Goal: Task Accomplishment & Management: Complete application form

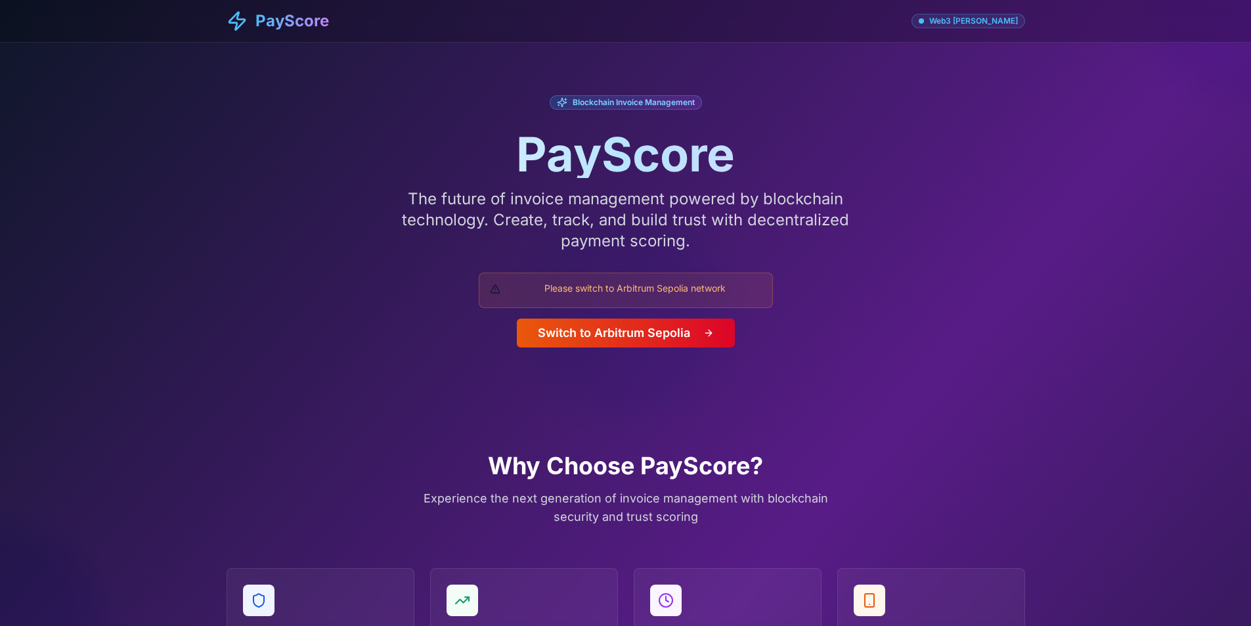
click at [668, 336] on button "Switch to Arbitrum Sepolia" at bounding box center [626, 332] width 218 height 29
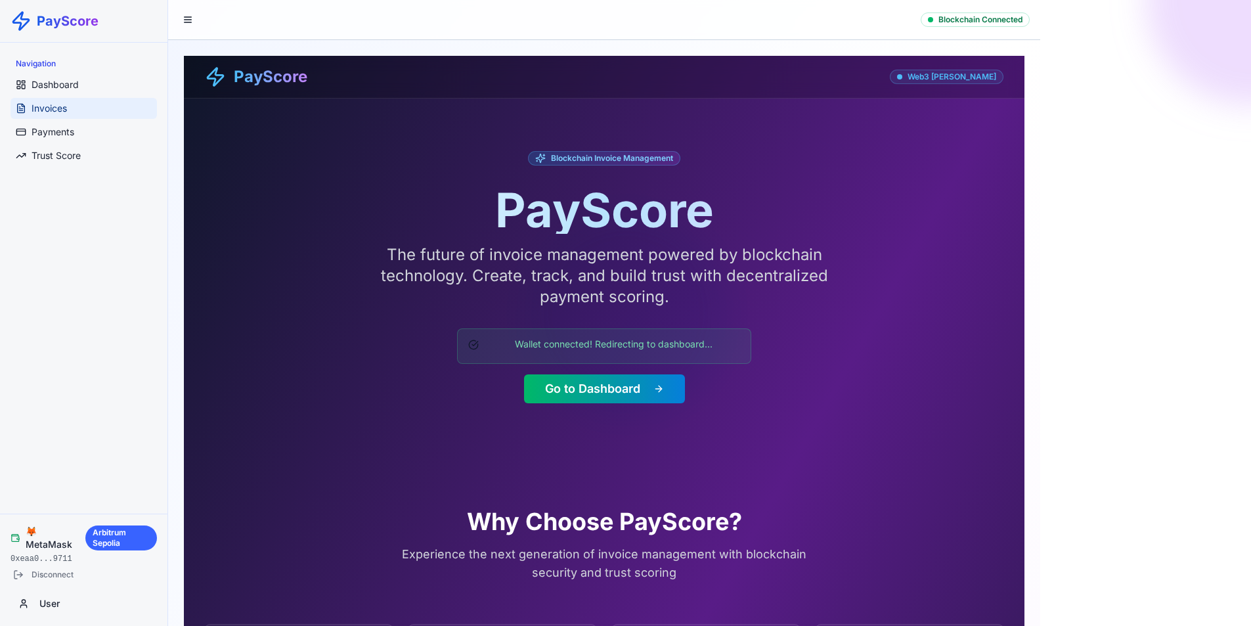
click at [85, 107] on link "Invoices" at bounding box center [84, 108] width 146 height 21
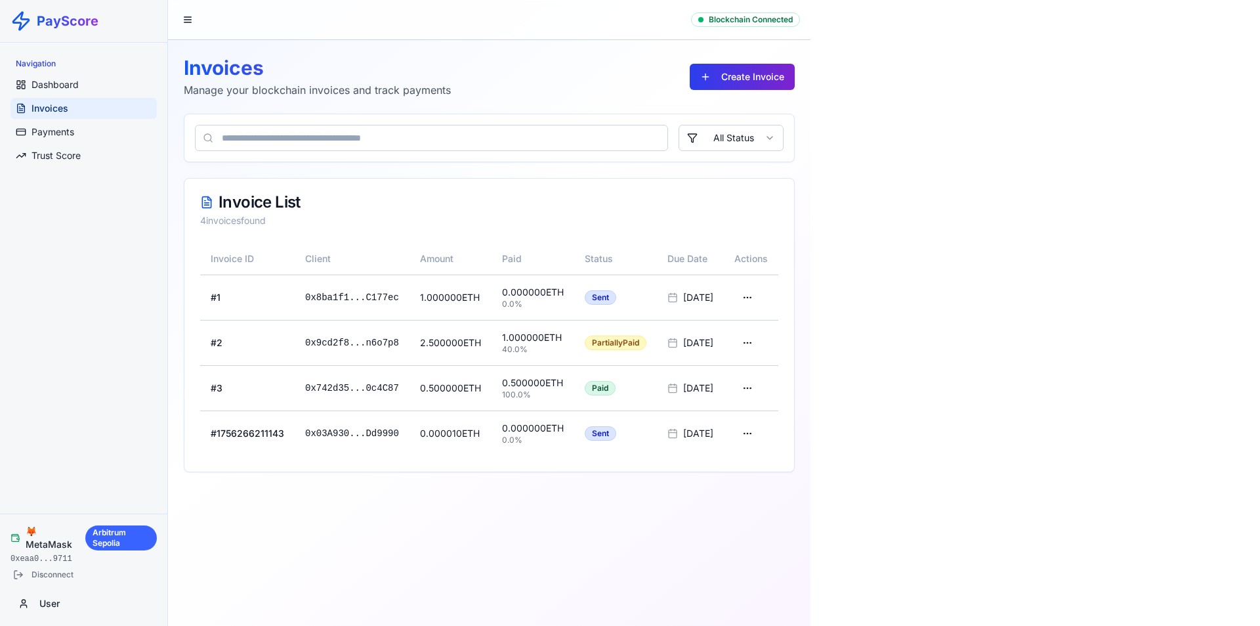
click at [744, 74] on button "Create Invoice" at bounding box center [742, 77] width 105 height 26
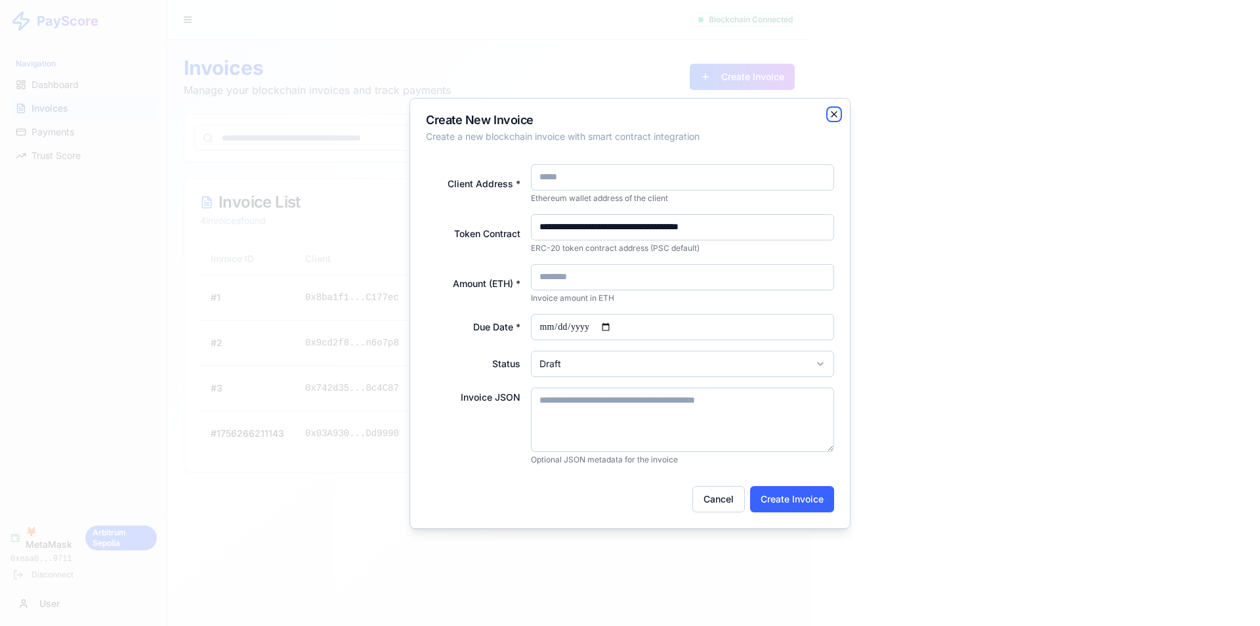
click at [835, 112] on icon "button" at bounding box center [834, 114] width 11 height 11
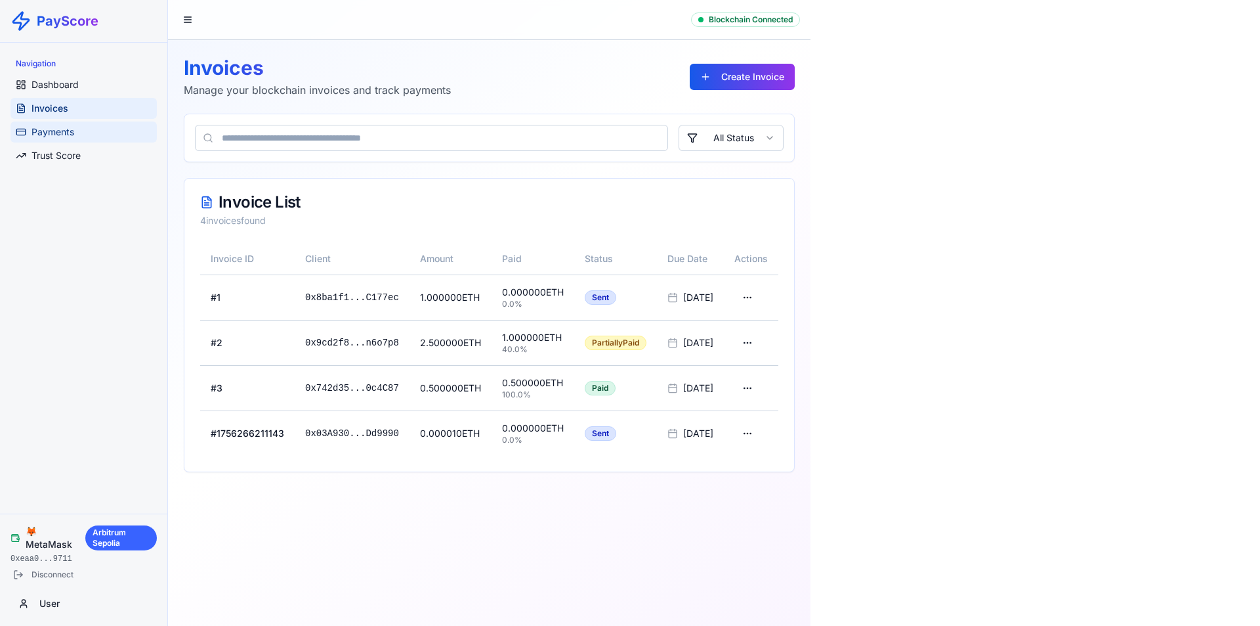
click at [86, 135] on link "Payments" at bounding box center [84, 131] width 146 height 21
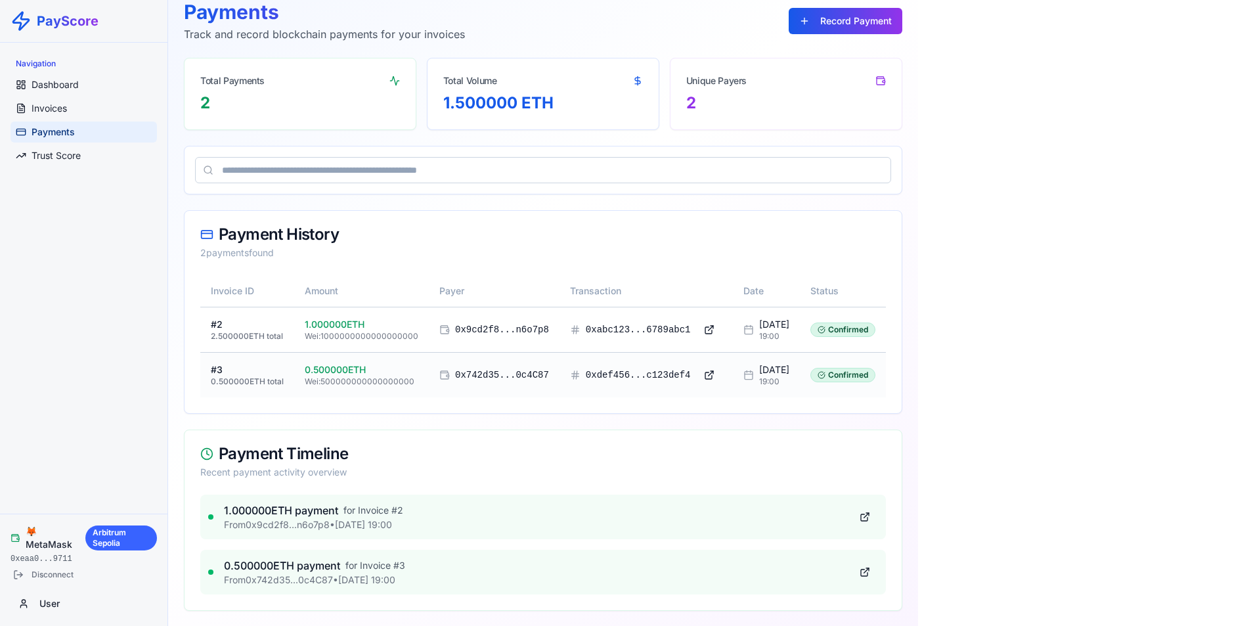
scroll to position [56, 0]
click at [759, 332] on span "19:00" at bounding box center [774, 335] width 30 height 11
click at [857, 331] on div "Confirmed" at bounding box center [842, 329] width 65 height 14
click at [696, 326] on button at bounding box center [709, 329] width 26 height 24
click at [69, 156] on span "Trust Score" at bounding box center [56, 155] width 49 height 13
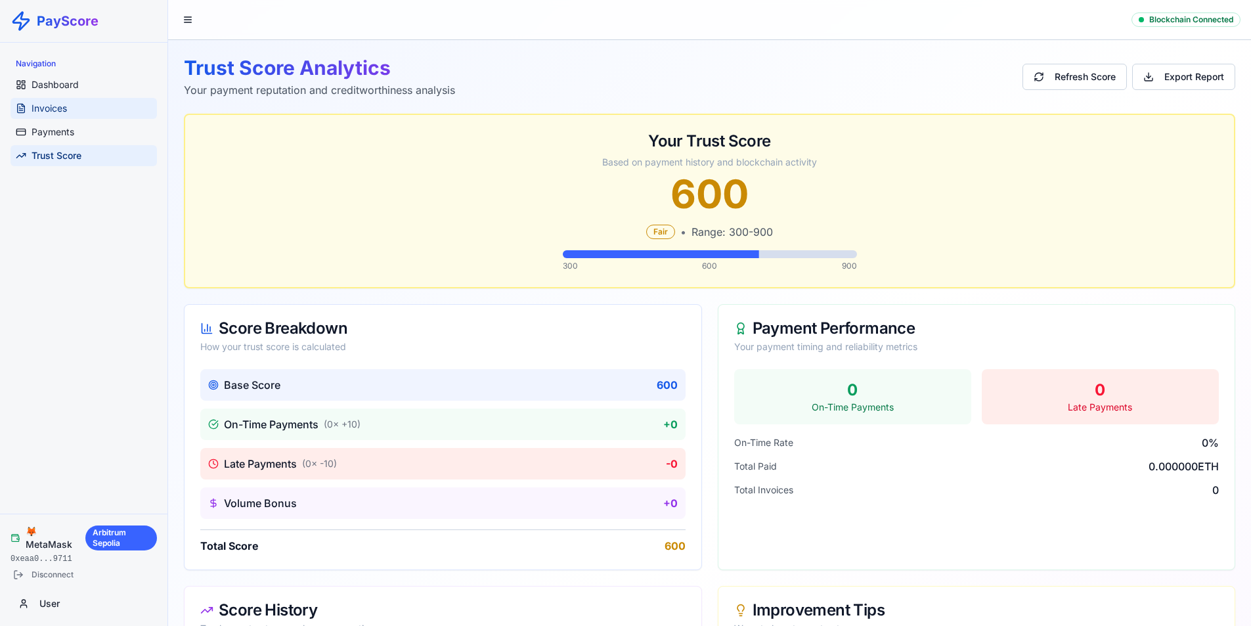
click at [58, 107] on span "Invoices" at bounding box center [49, 108] width 35 height 13
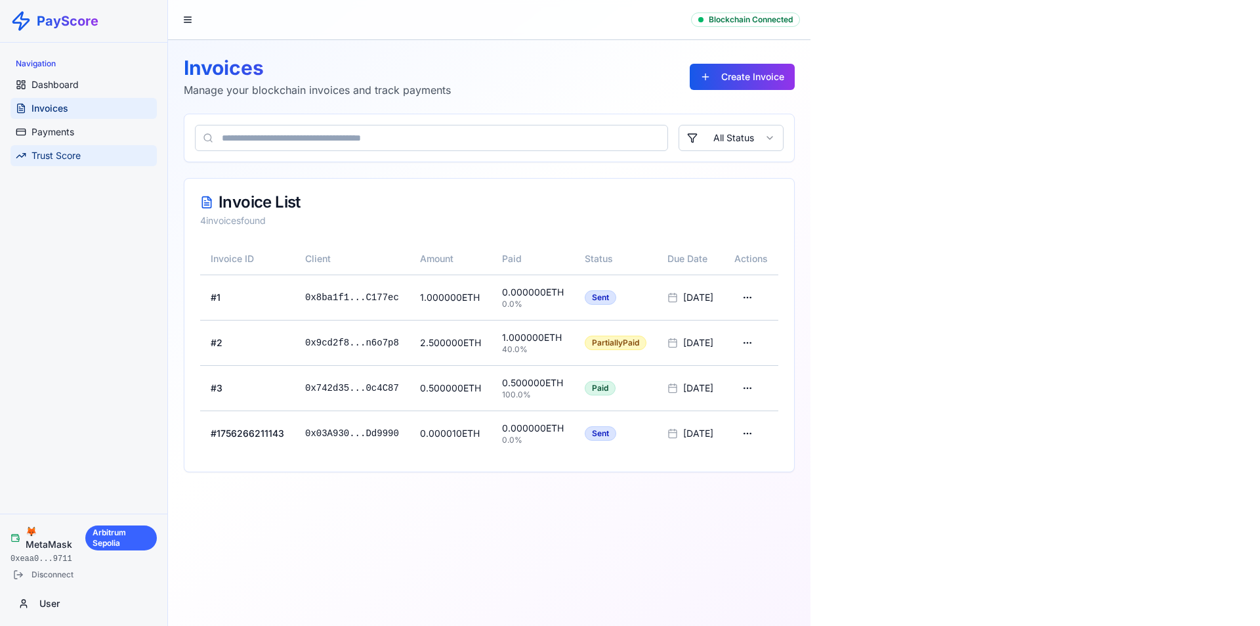
click at [58, 154] on span "Trust Score" at bounding box center [56, 155] width 49 height 13
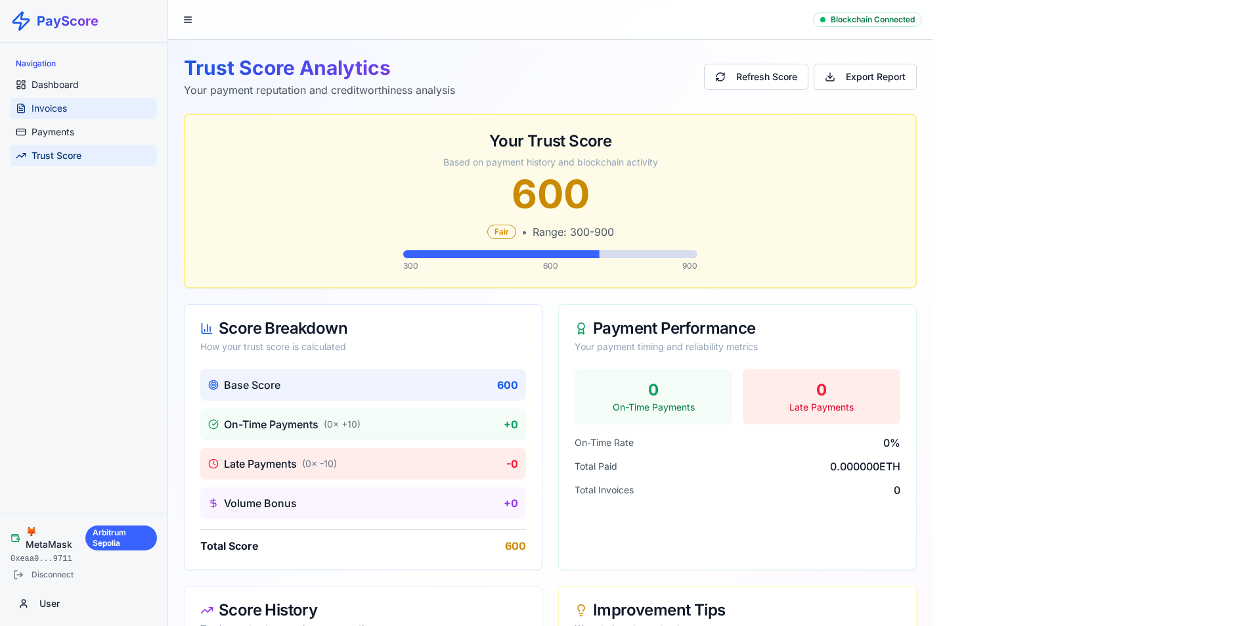
click at [62, 110] on span "Invoices" at bounding box center [49, 108] width 35 height 13
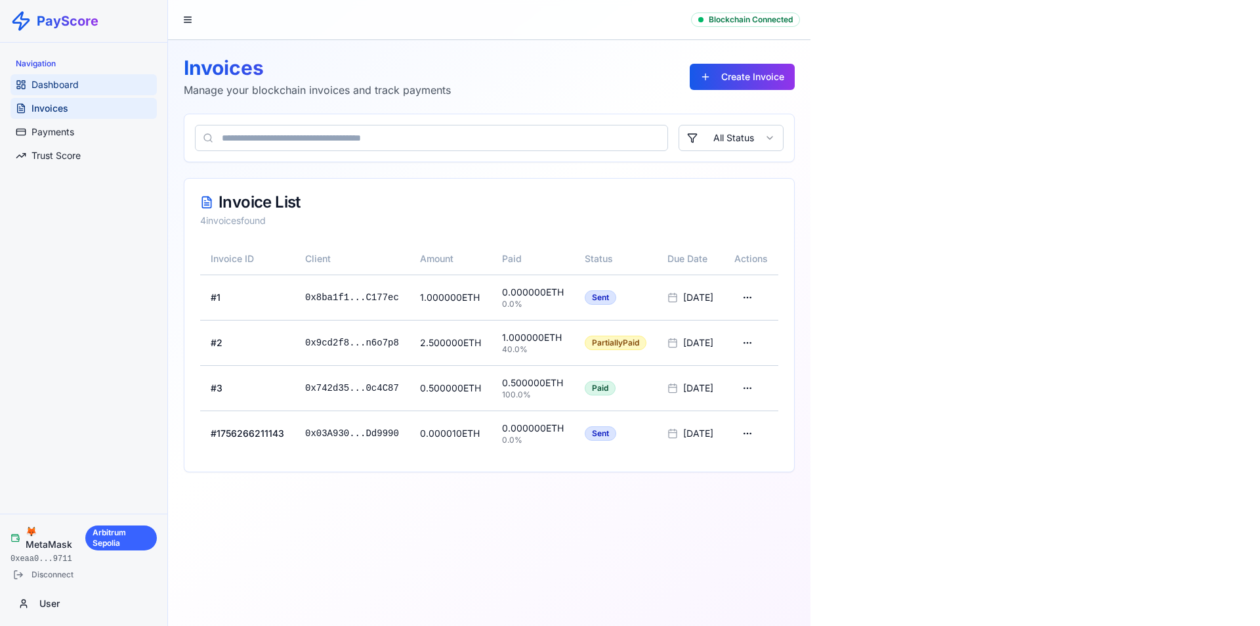
click at [66, 87] on span "Dashboard" at bounding box center [55, 84] width 47 height 13
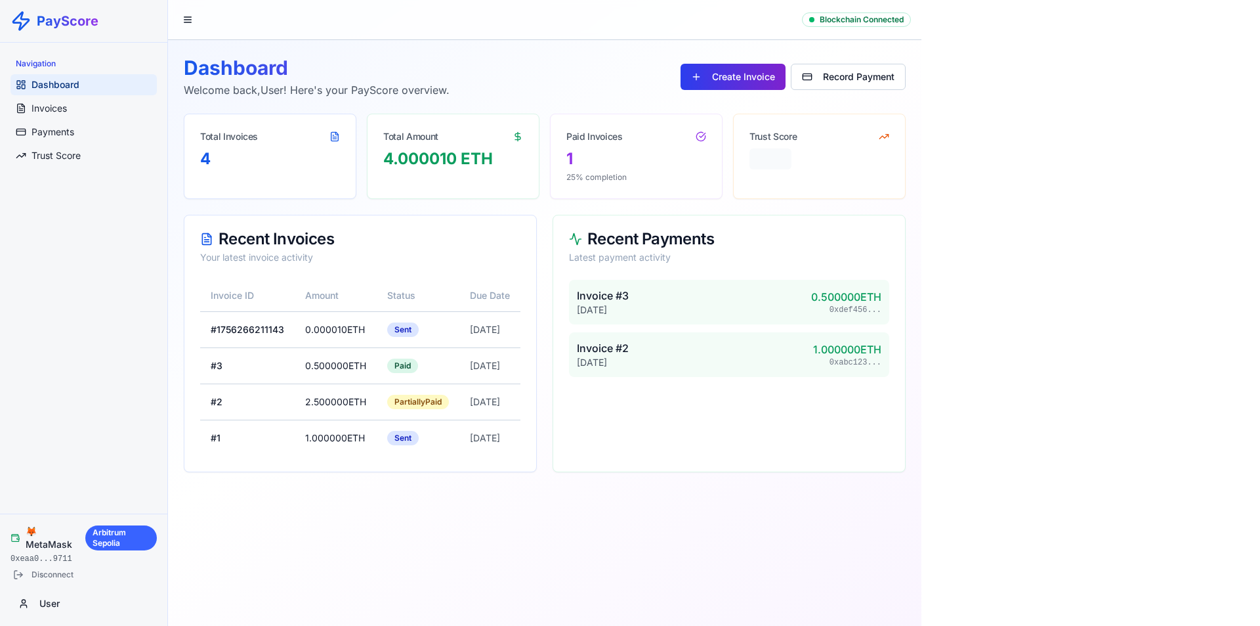
click at [780, 76] on button "Create Invoice" at bounding box center [733, 77] width 105 height 26
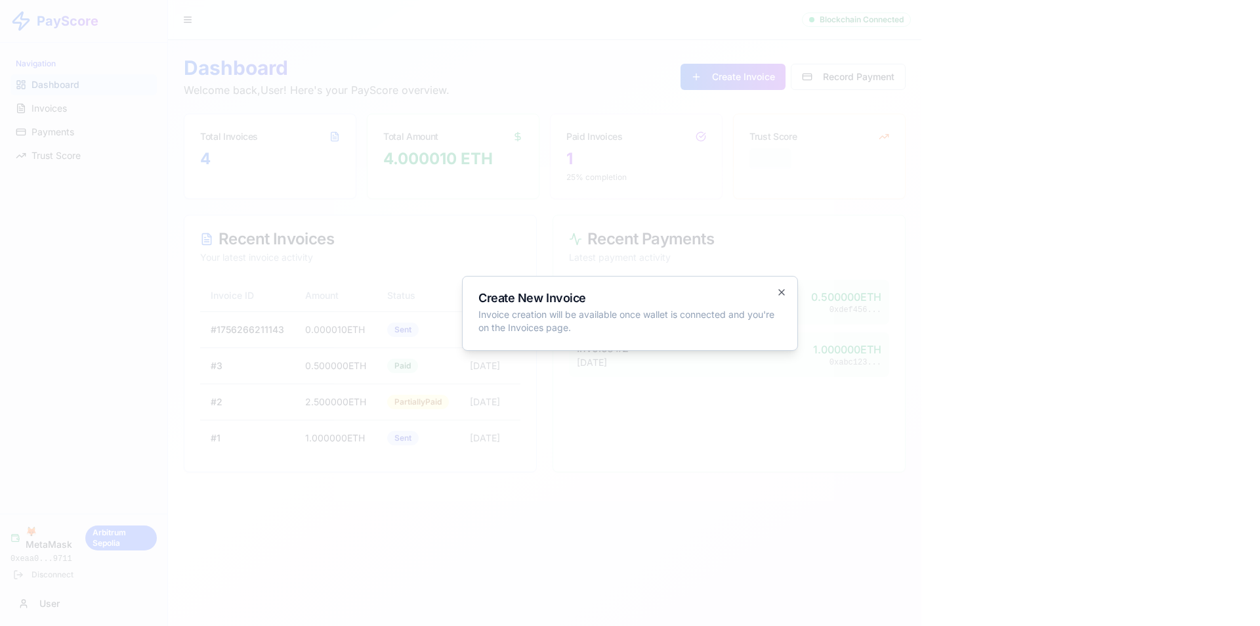
click at [779, 289] on icon "button" at bounding box center [782, 292] width 11 height 11
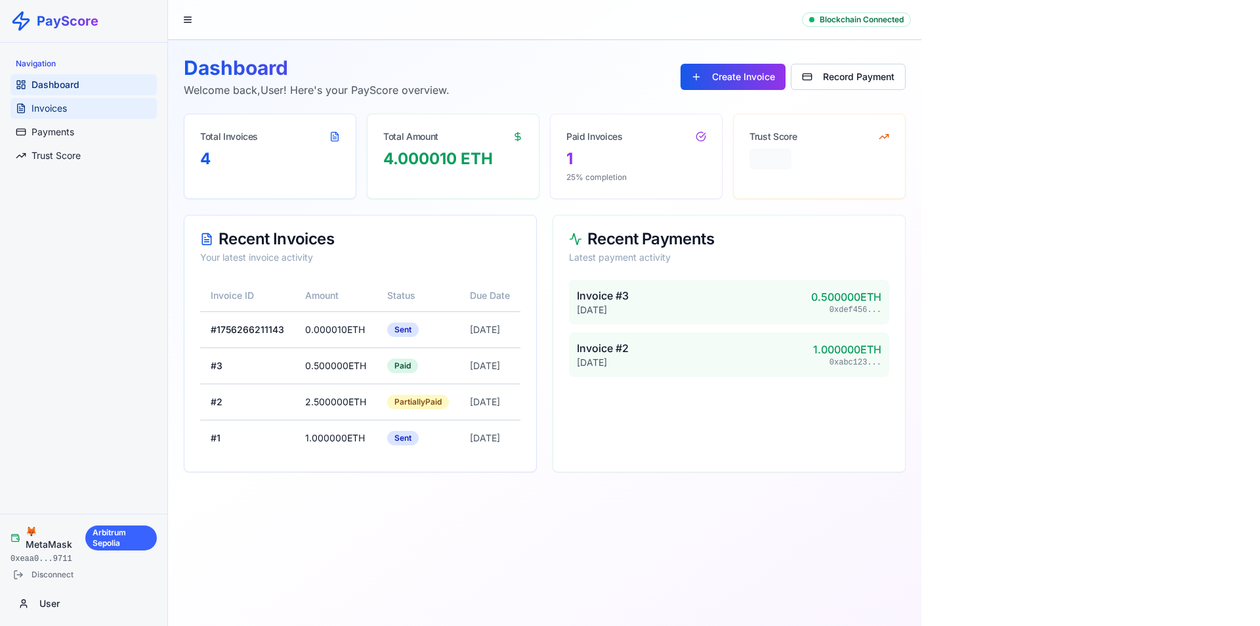
click at [77, 112] on link "Invoices" at bounding box center [84, 108] width 146 height 21
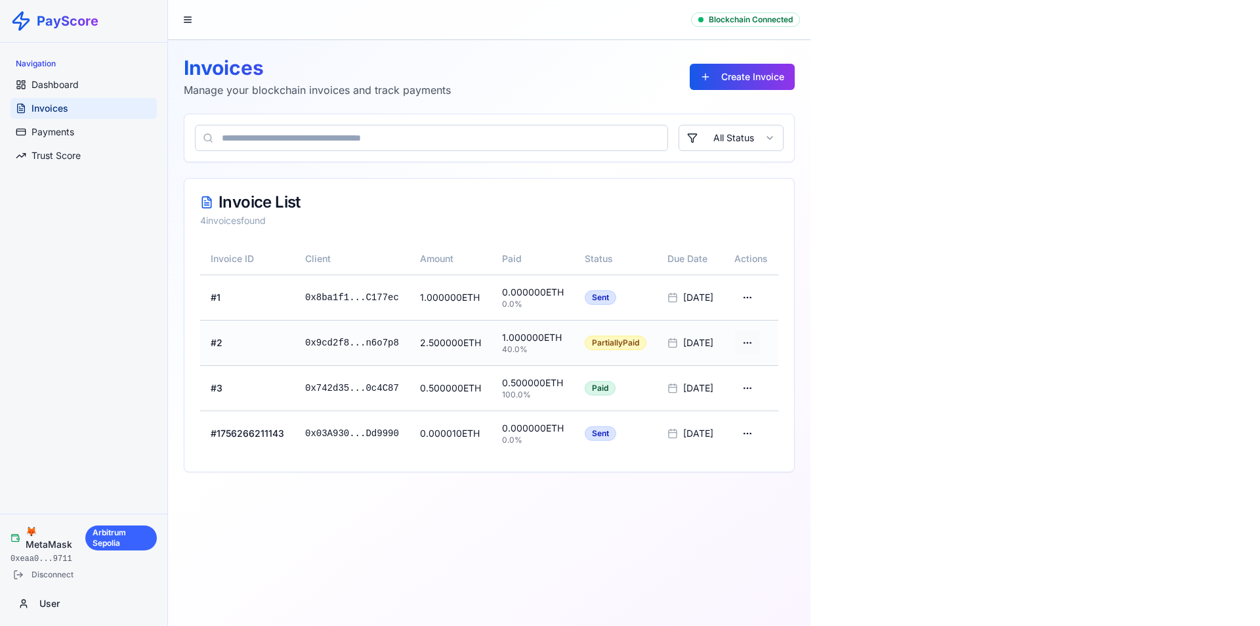
click at [779, 341] on html "PayScore Navigation Dashboard Invoices Payments Trust Score 🦊 MetaMask Arbitrum…" at bounding box center [630, 313] width 1260 height 626
click at [776, 208] on html "PayScore Navigation Dashboard Invoices Payments Trust Score 🦊 MetaMask Arbitrum…" at bounding box center [630, 313] width 1260 height 626
click at [184, 22] on button at bounding box center [188, 20] width 18 height 18
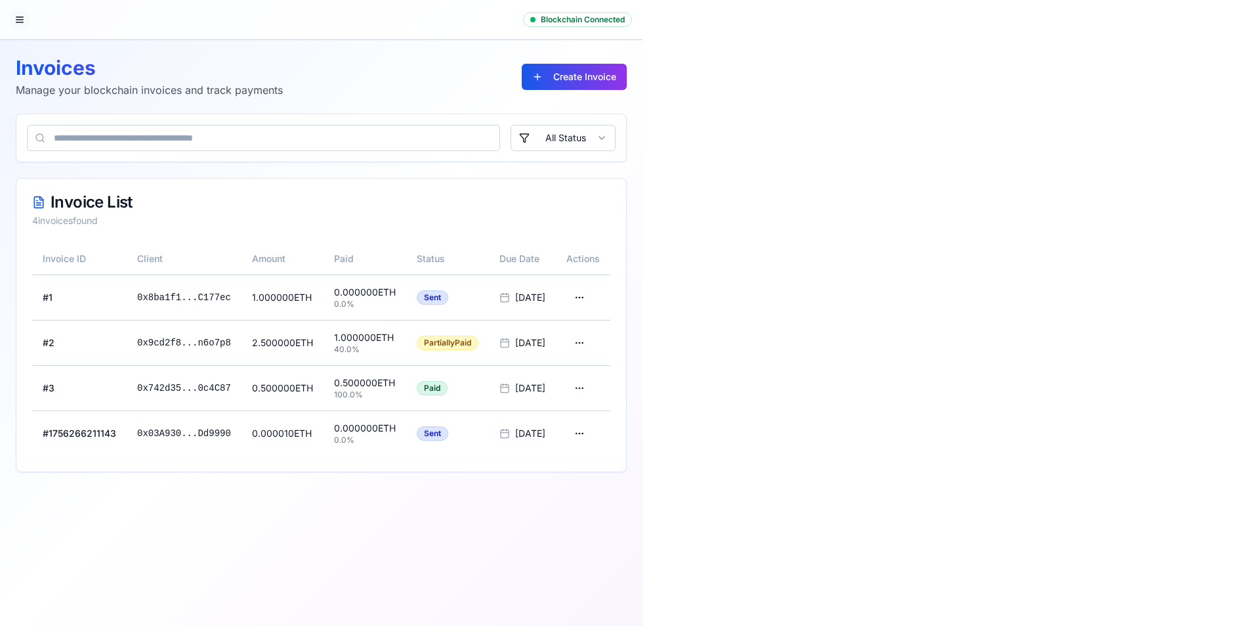
click at [23, 20] on button at bounding box center [20, 20] width 18 height 18
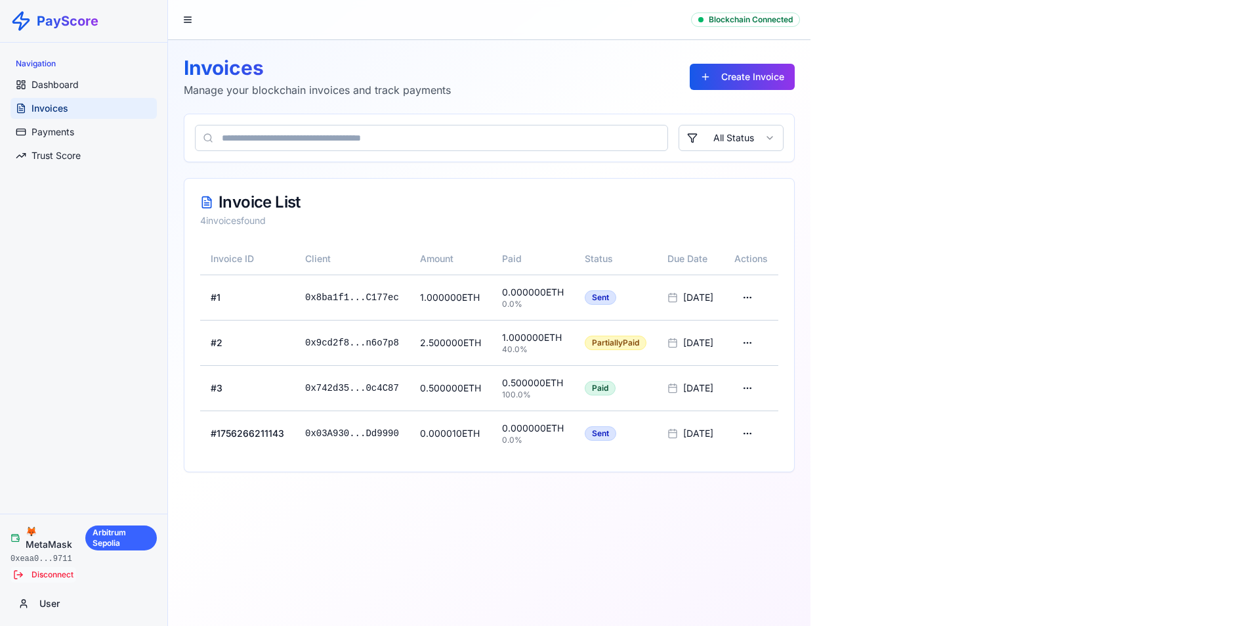
click at [53, 570] on button "Disconnect" at bounding box center [44, 575] width 66 height 16
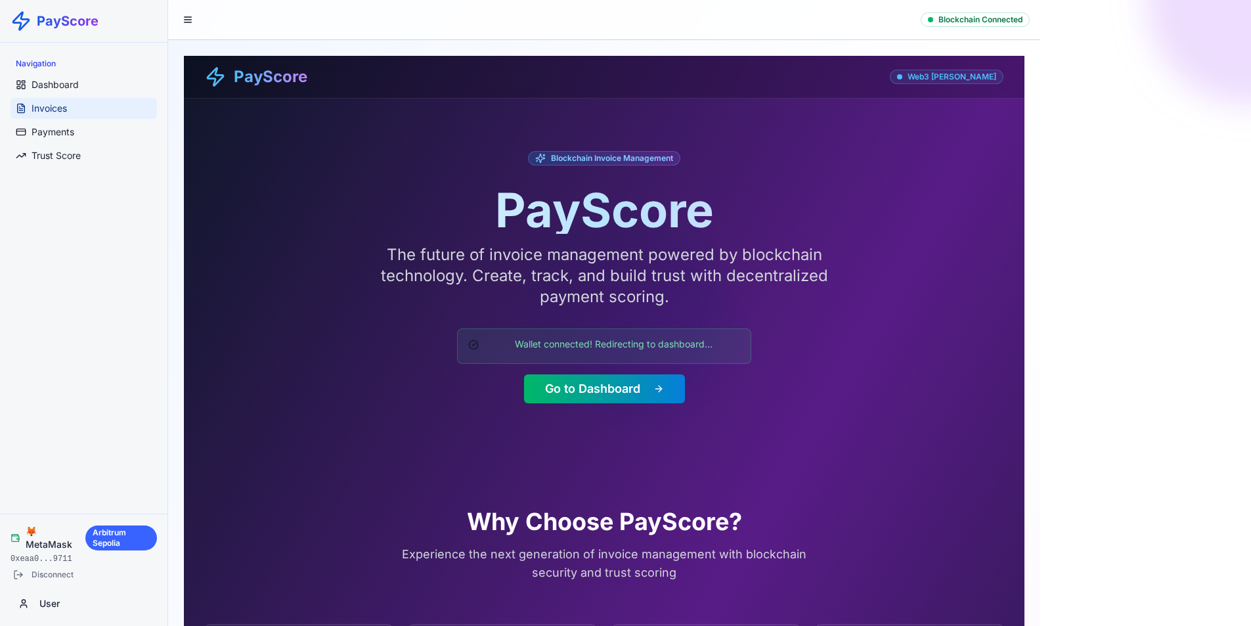
click at [72, 115] on link "Invoices" at bounding box center [84, 108] width 146 height 21
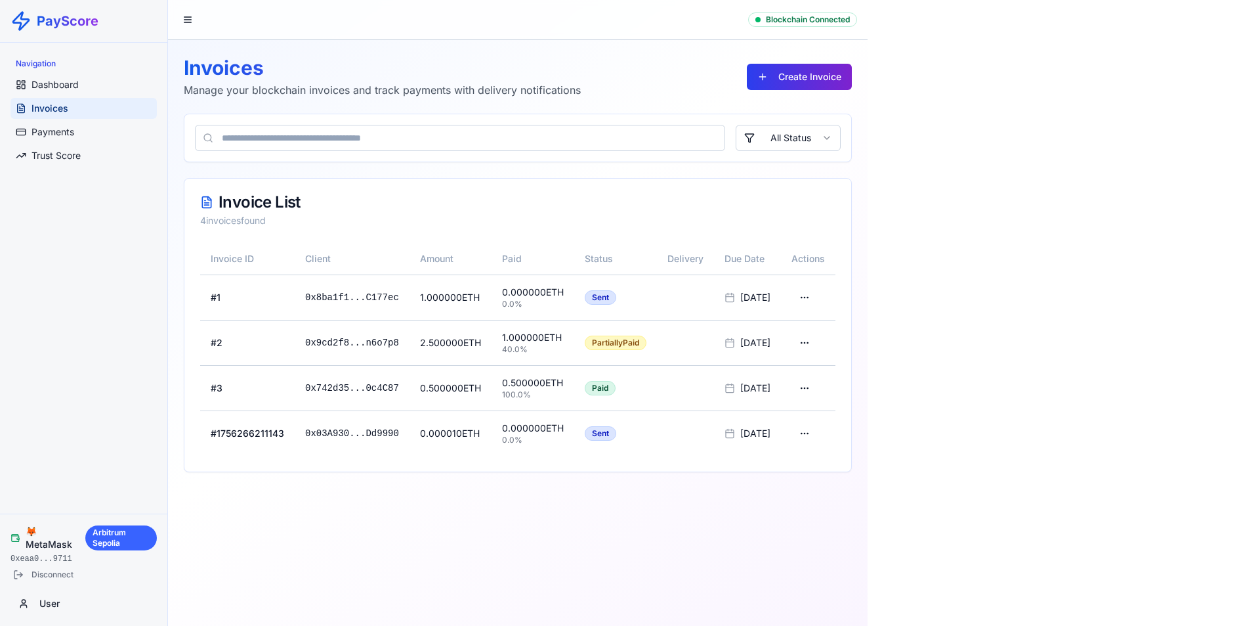
click at [813, 71] on button "Create Invoice" at bounding box center [799, 77] width 105 height 26
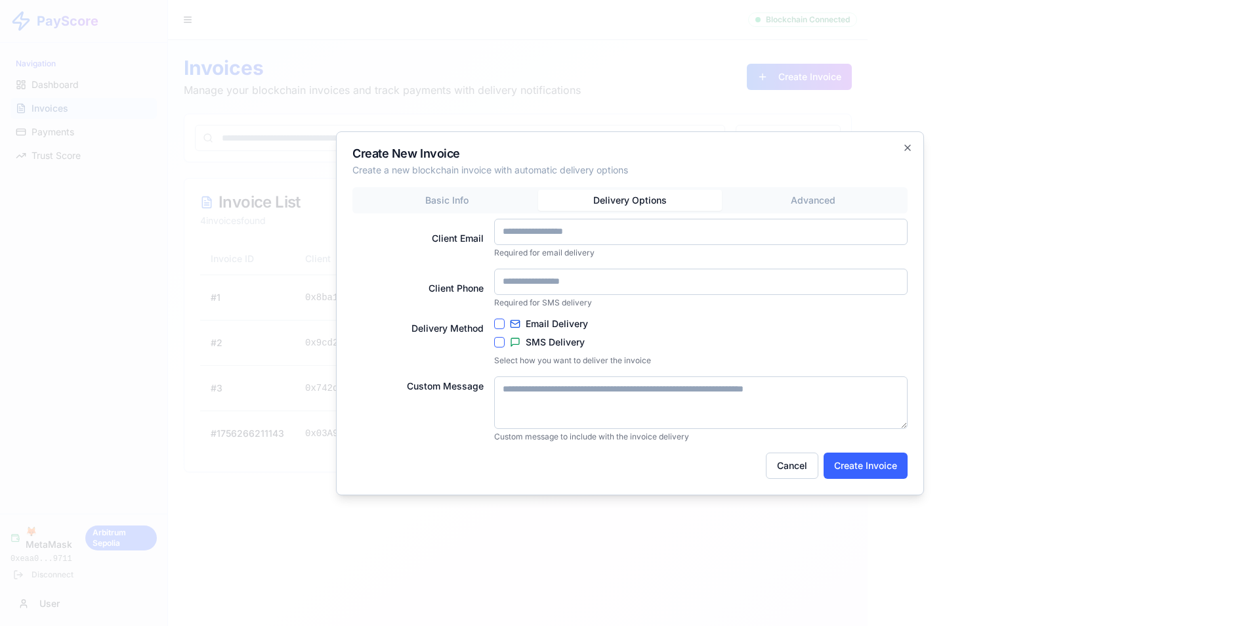
click at [630, 222] on div "Basic Info Delivery Options Advanced Client Email Required for email delivery C…" at bounding box center [630, 314] width 555 height 255
click at [499, 323] on button "Email Delivery" at bounding box center [499, 323] width 11 height 11
click at [497, 340] on button "SMS Delivery" at bounding box center [499, 342] width 11 height 11
click at [525, 390] on textarea "Custom Message" at bounding box center [701, 402] width 414 height 53
type textarea "**********"
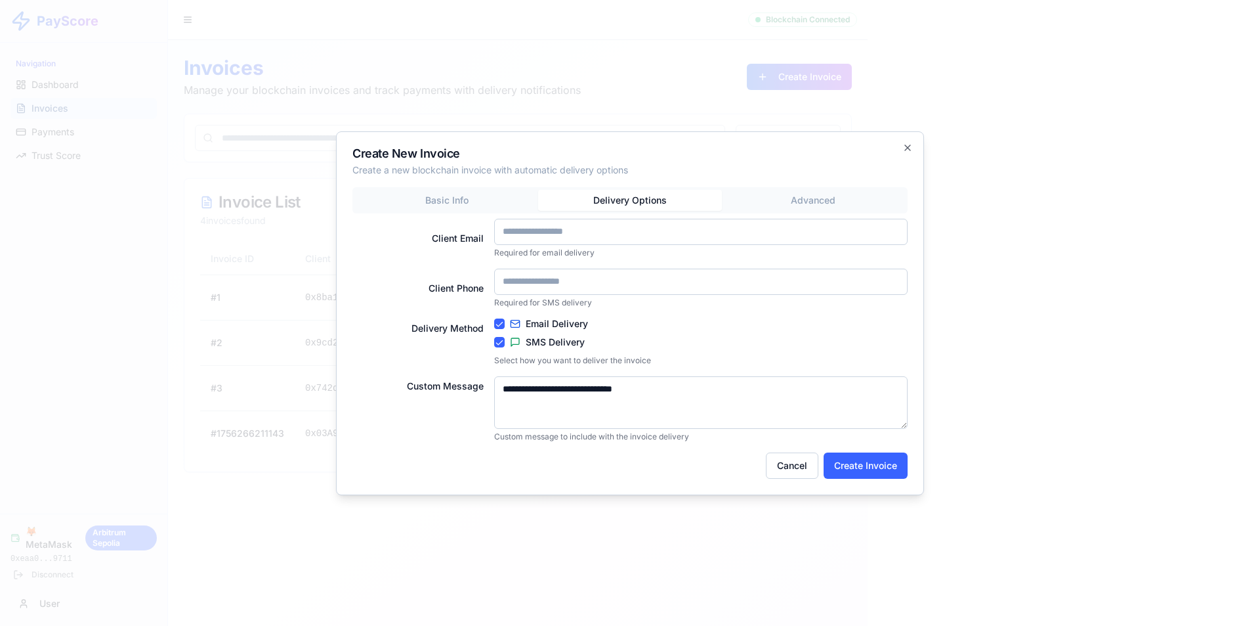
click at [578, 238] on input "Client Email" at bounding box center [701, 232] width 414 height 26
type input "**********"
click at [844, 468] on button "Create Invoice" at bounding box center [866, 465] width 84 height 26
click at [439, 197] on div "**********" at bounding box center [630, 313] width 588 height 364
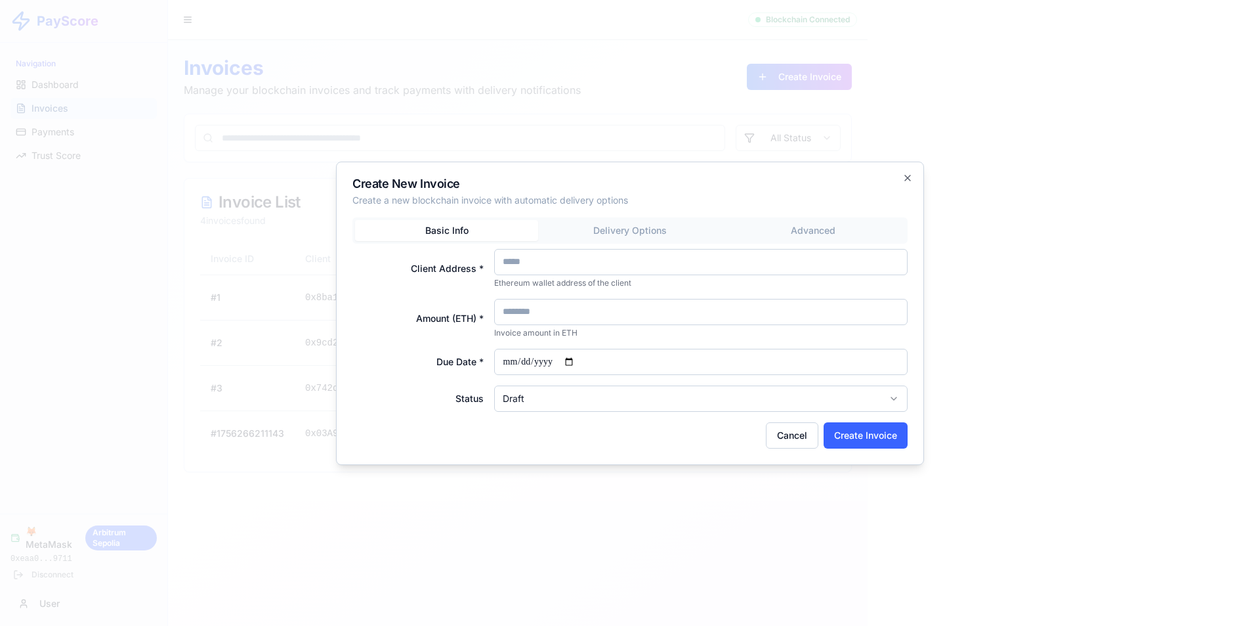
click at [543, 263] on input "Client Address *" at bounding box center [701, 262] width 414 height 26
click at [553, 319] on input "Amount (ETH) *" at bounding box center [701, 312] width 414 height 26
type input "******"
click at [578, 364] on input "Due Date *" at bounding box center [701, 362] width 414 height 26
type input "**********"
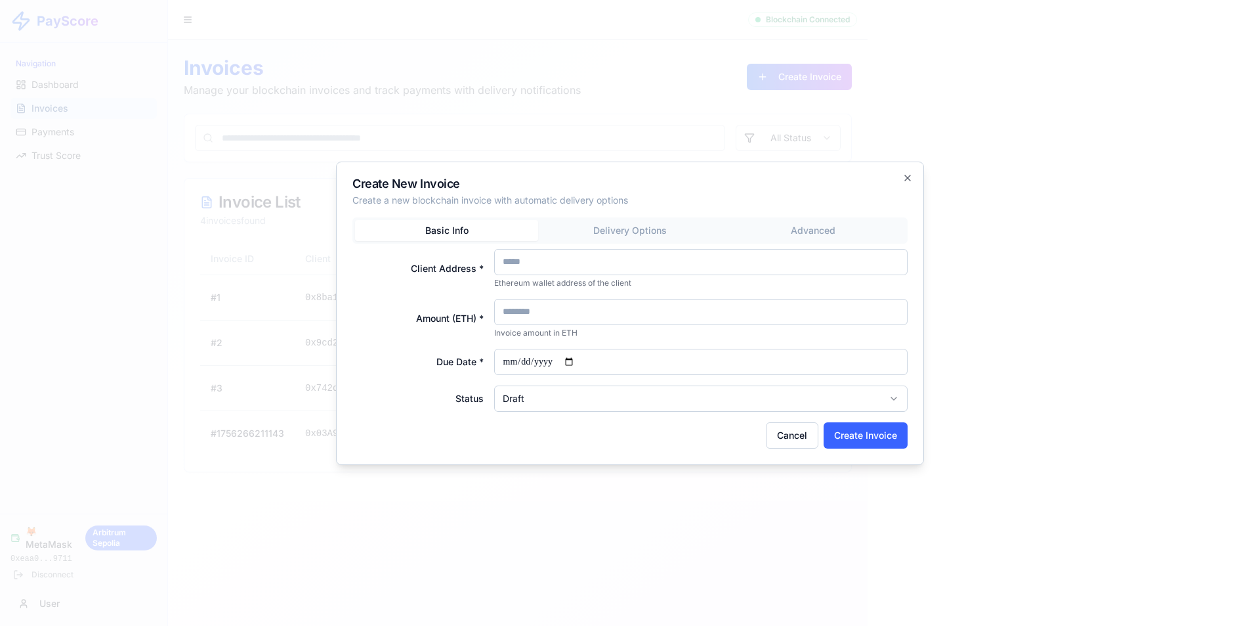
click at [547, 398] on body "**********" at bounding box center [630, 313] width 1260 height 626
click at [553, 265] on input "Client Address *" at bounding box center [701, 262] width 414 height 26
type input "**********"
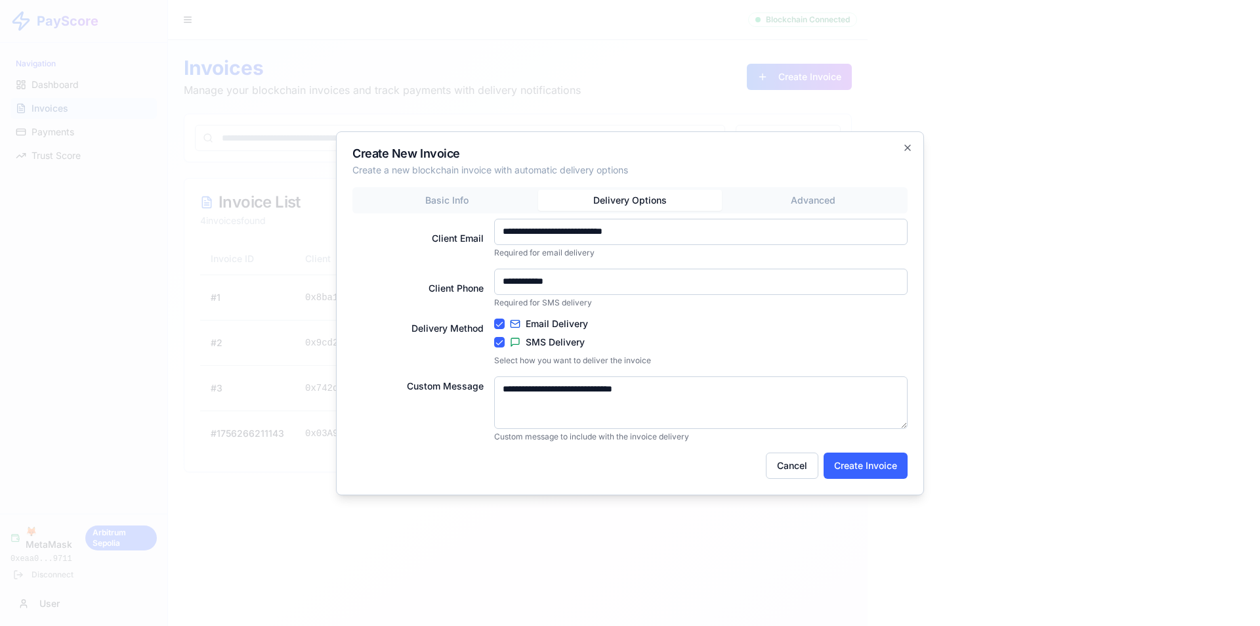
click at [654, 230] on div "**********" at bounding box center [630, 314] width 555 height 255
click at [805, 202] on div "**********" at bounding box center [630, 313] width 588 height 364
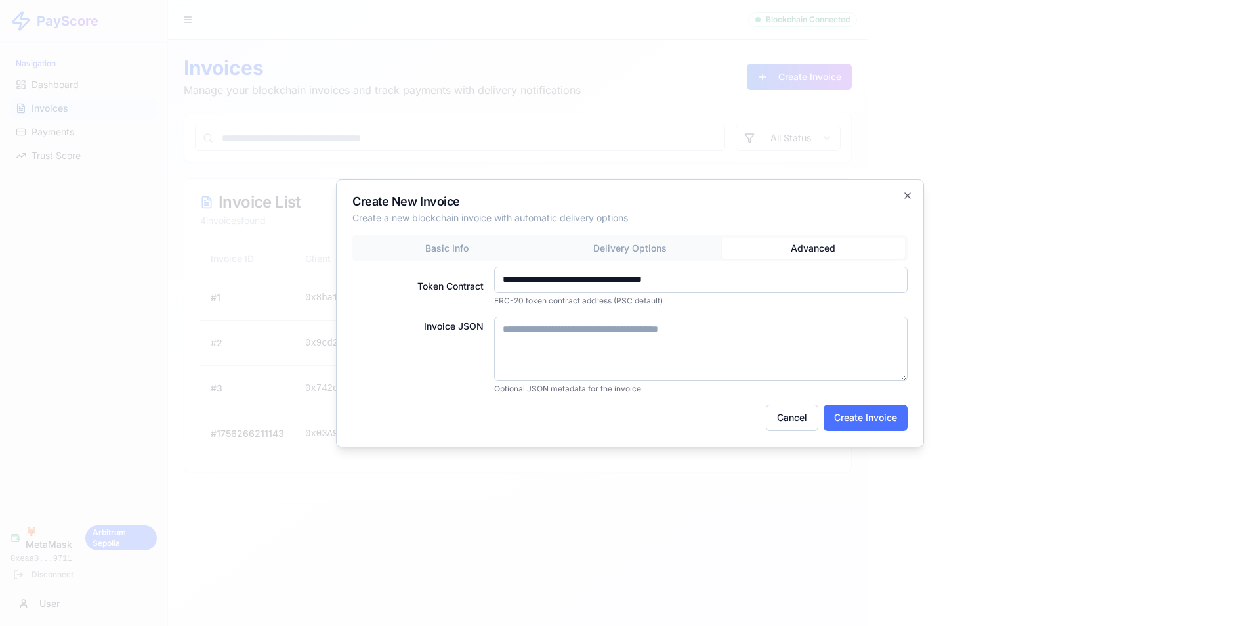
click at [865, 425] on button "Create Invoice" at bounding box center [866, 417] width 84 height 26
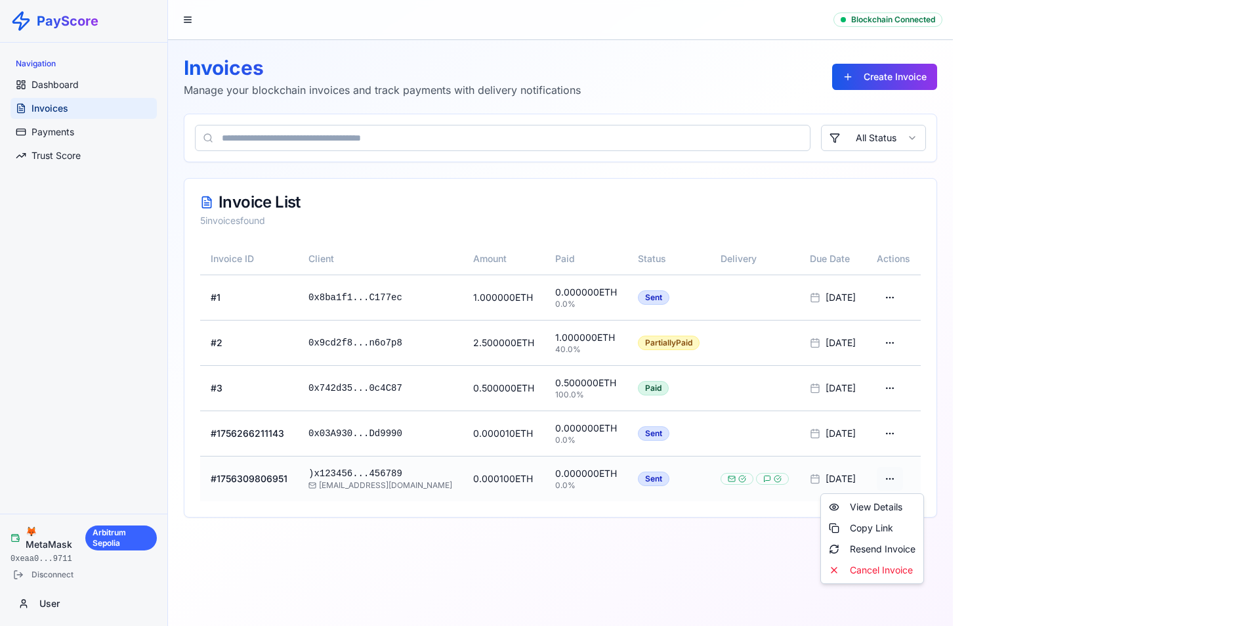
click at [910, 477] on html "PayScore Navigation Dashboard Invoices Payments Trust Score 🦊 MetaMask Arbitrum…" at bounding box center [630, 313] width 1260 height 626
click at [881, 528] on div "Copy Link" at bounding box center [872, 527] width 97 height 21
click at [912, 477] on html "PayScore Navigation Dashboard Invoices Payments Trust Score 🦊 MetaMask Arbitrum…" at bounding box center [630, 313] width 1260 height 626
click at [886, 507] on div "View Details" at bounding box center [872, 506] width 97 height 21
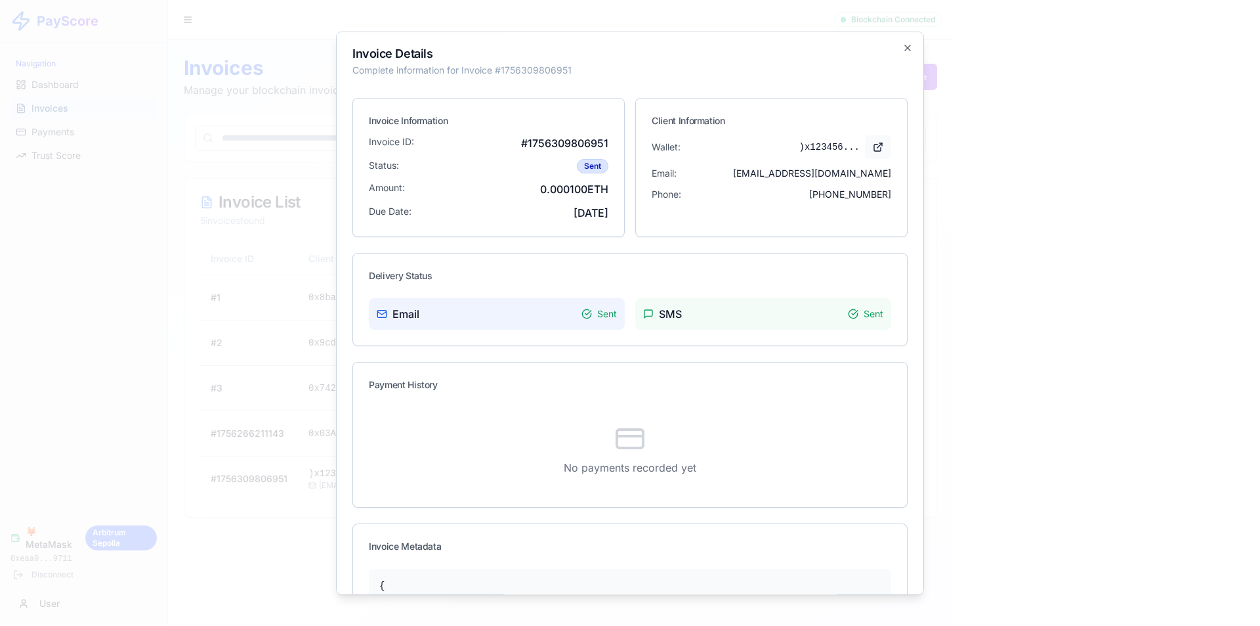
click at [865, 148] on button at bounding box center [878, 147] width 26 height 24
click at [905, 48] on icon "button" at bounding box center [907, 47] width 5 height 5
